Goal: Task Accomplishment & Management: Manage account settings

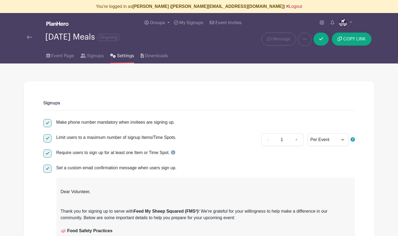
click at [286, 7] on link "Logout" at bounding box center [294, 6] width 16 height 5
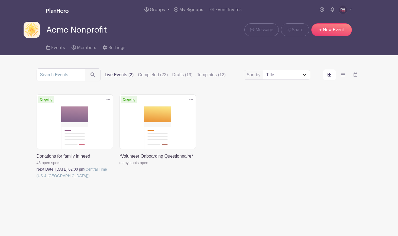
click at [343, 11] on img at bounding box center [343, 9] width 9 height 9
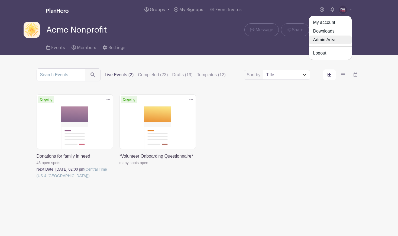
click at [321, 38] on link "Admin Area" at bounding box center [330, 40] width 43 height 9
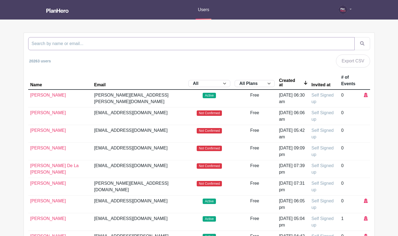
click at [135, 45] on input "search" at bounding box center [191, 43] width 327 height 13
type input "[PERSON_NAME]"
click at [355, 37] on button "submit" at bounding box center [363, 43] width 16 height 13
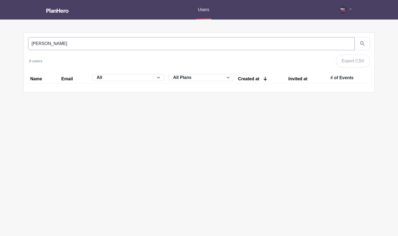
click at [350, 44] on input "[PERSON_NAME]" at bounding box center [191, 43] width 327 height 13
